Goal: Entertainment & Leisure: Consume media (video, audio)

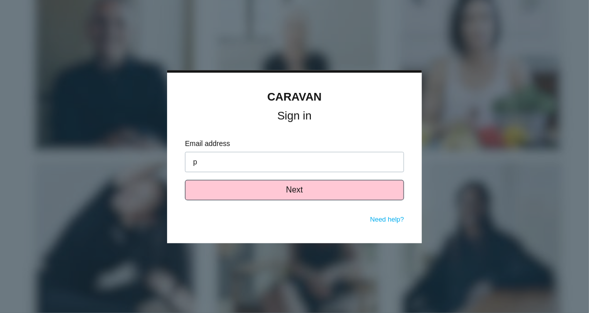
click at [199, 165] on input "p" at bounding box center [294, 161] width 219 height 20
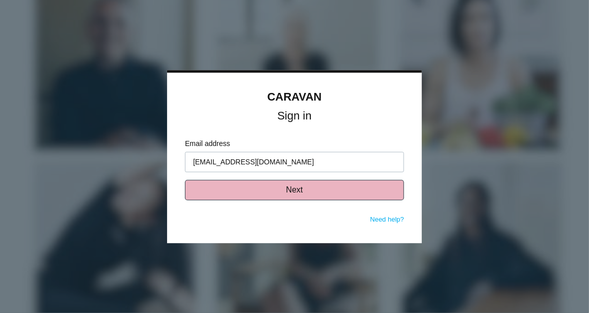
type input "[EMAIL_ADDRESS][DOMAIN_NAME]"
click at [287, 186] on button "Next" at bounding box center [294, 189] width 219 height 20
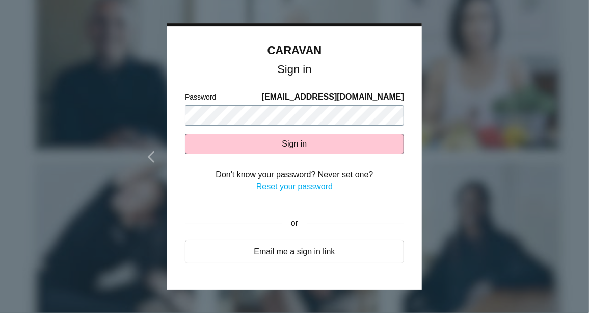
click at [185, 134] on button "Sign in" at bounding box center [294, 144] width 219 height 20
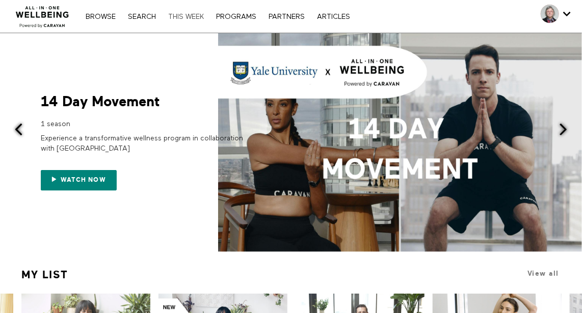
click at [194, 15] on link "THIS WEEK" at bounding box center [186, 16] width 46 height 7
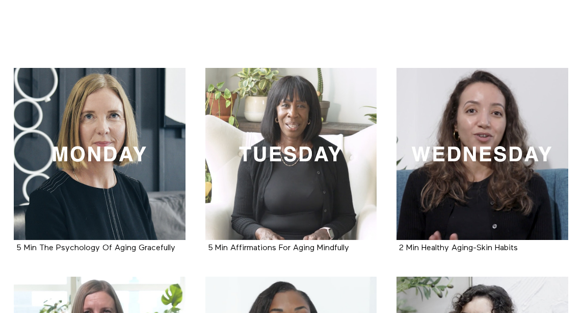
scroll to position [165, 0]
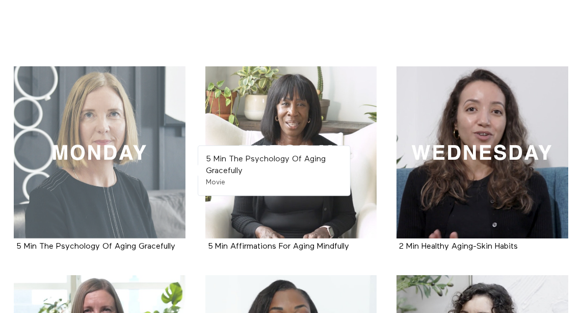
click at [119, 145] on div at bounding box center [100, 152] width 172 height 172
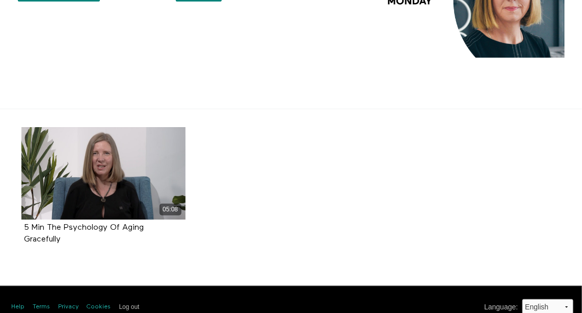
scroll to position [107, 0]
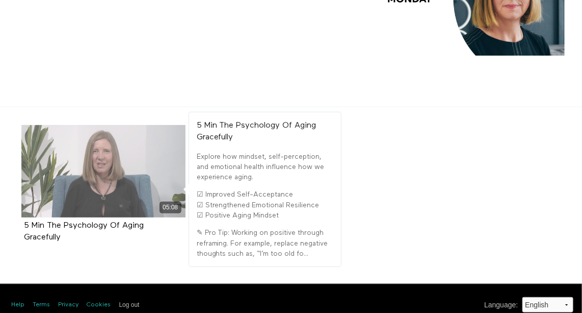
click at [127, 175] on div "05:08" at bounding box center [103, 171] width 164 height 92
